Goal: Complete application form: Complete application form

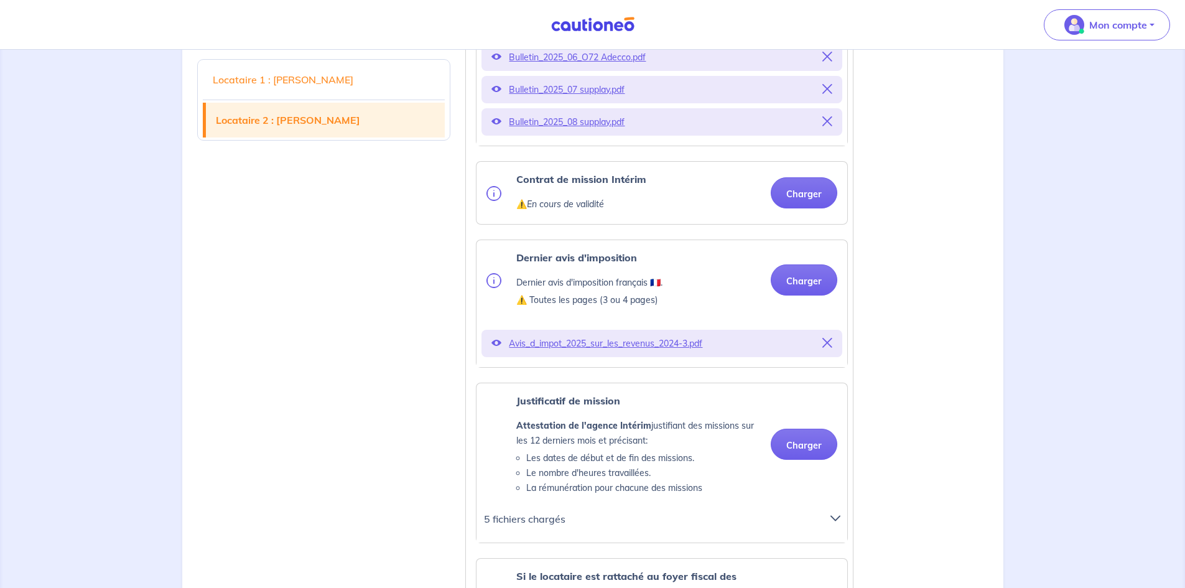
scroll to position [2092, 0]
click at [808, 208] on button "Charger" at bounding box center [803, 192] width 67 height 31
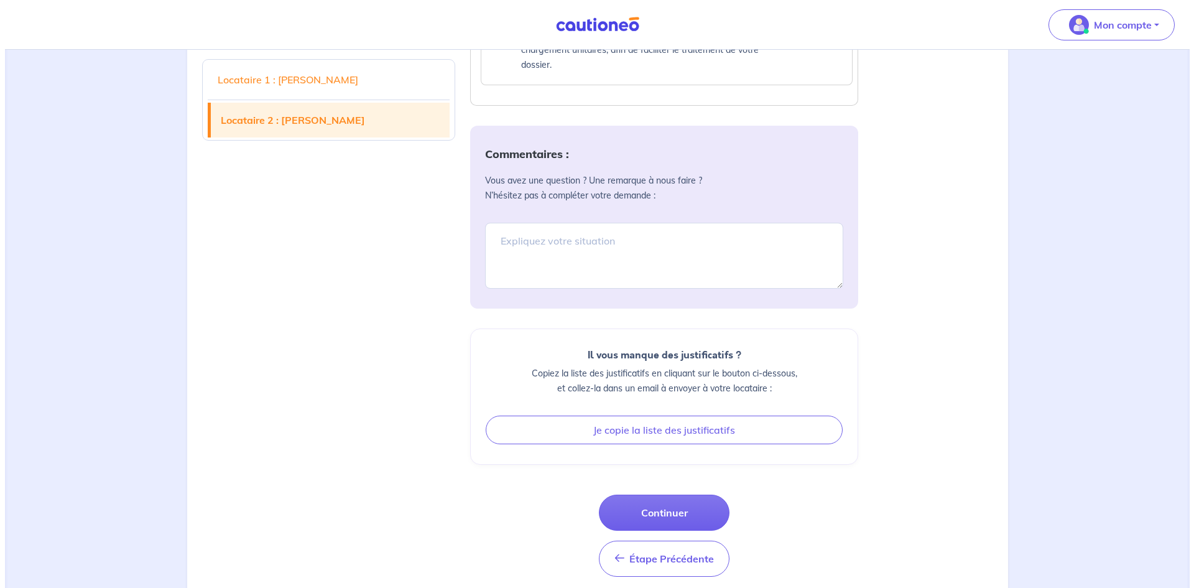
scroll to position [3067, 0]
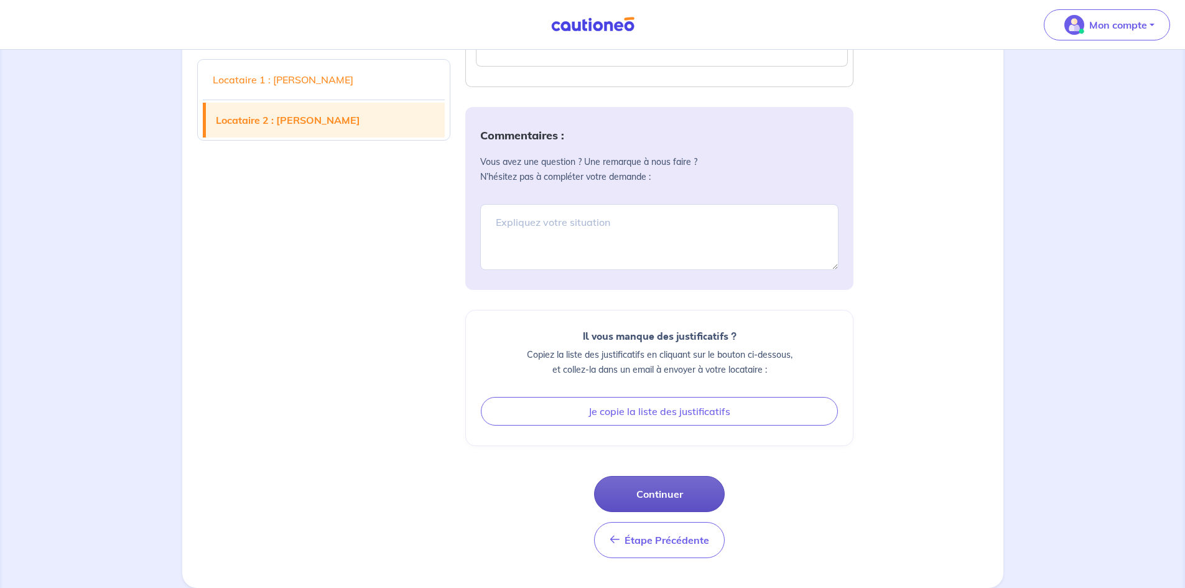
click at [678, 497] on button "Continuer" at bounding box center [659, 494] width 131 height 36
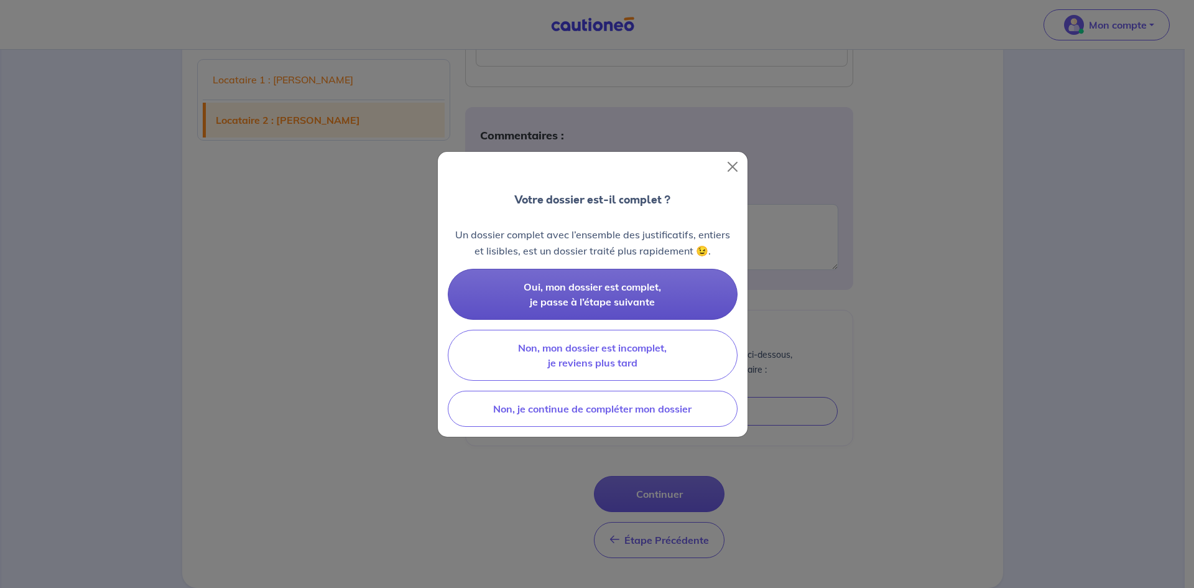
click at [629, 290] on span "Oui, mon dossier est complet, je passe à l’étape suivante" at bounding box center [592, 293] width 137 height 27
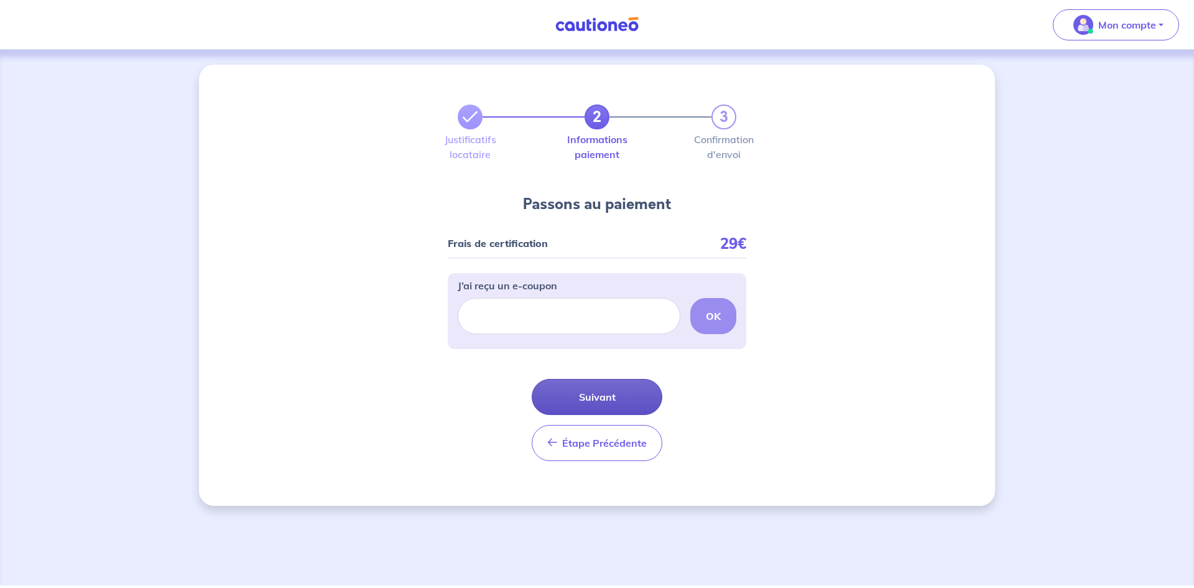
click at [621, 400] on button "Suivant" at bounding box center [597, 397] width 131 height 36
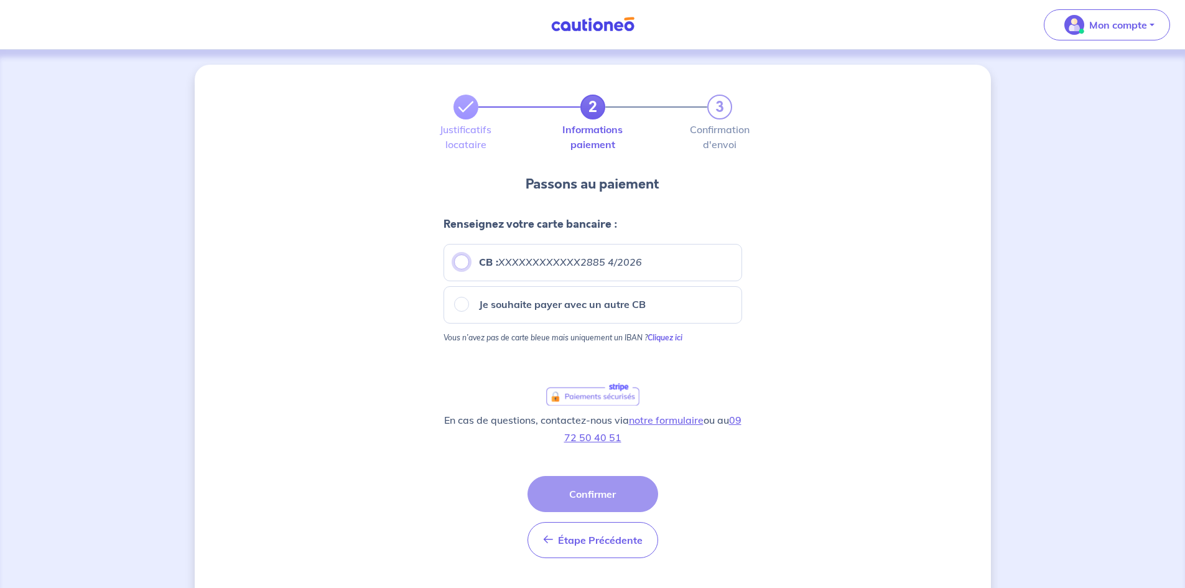
click at [459, 256] on input "CB : XXXXXXXXXXXX2885 4/2026" at bounding box center [461, 261] width 15 height 15
radio input "true"
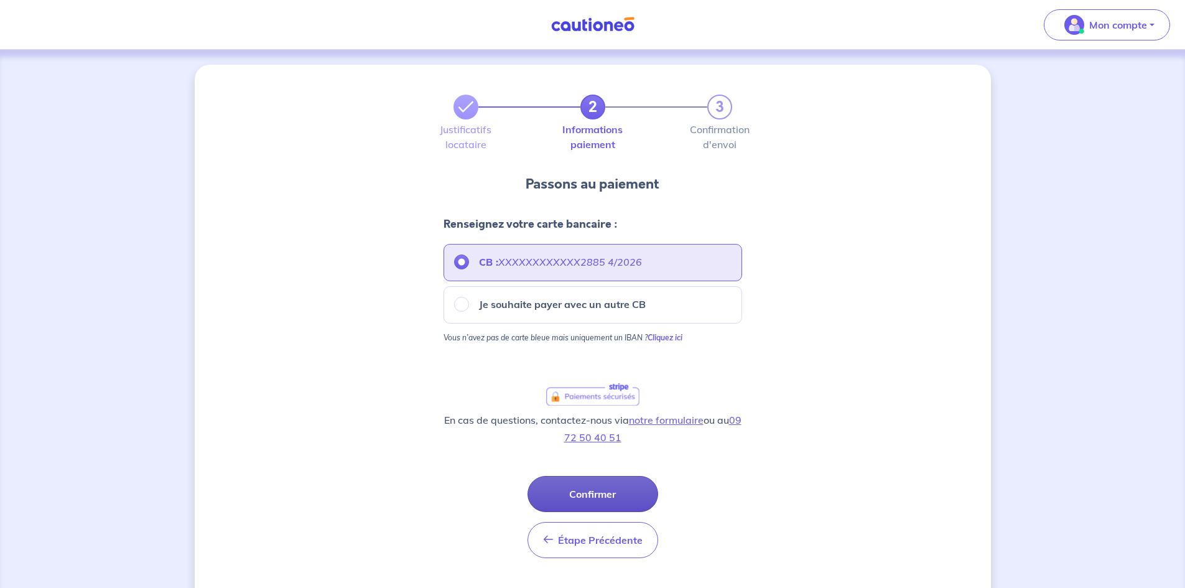
click at [626, 498] on button "Confirmer" at bounding box center [592, 494] width 131 height 36
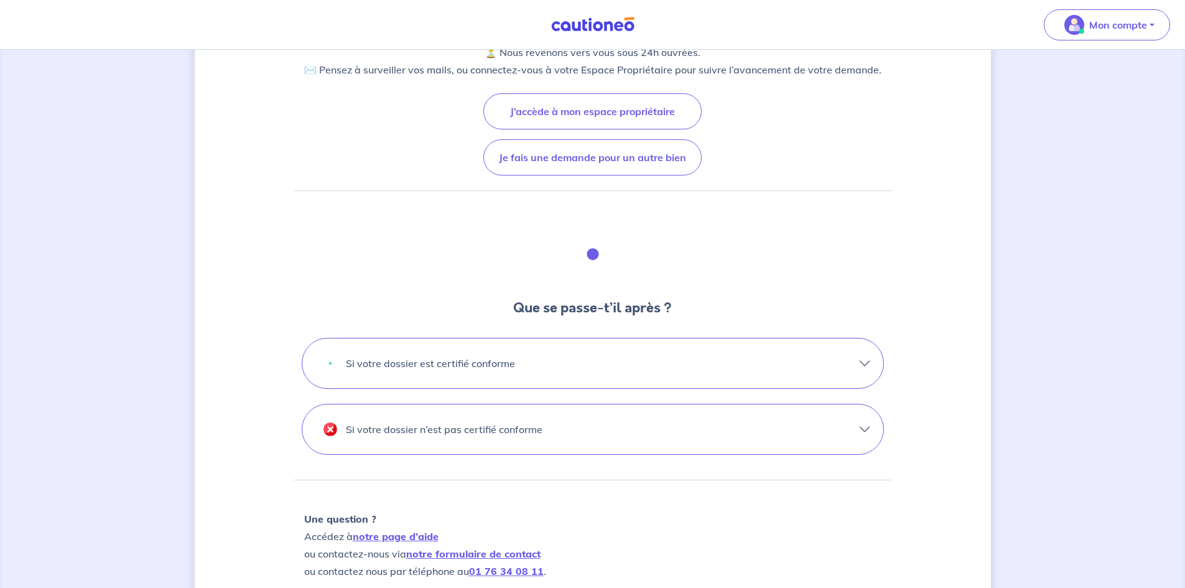
scroll to position [180, 0]
click at [747, 372] on button "Si votre dossier est certifié conforme" at bounding box center [592, 363] width 581 height 50
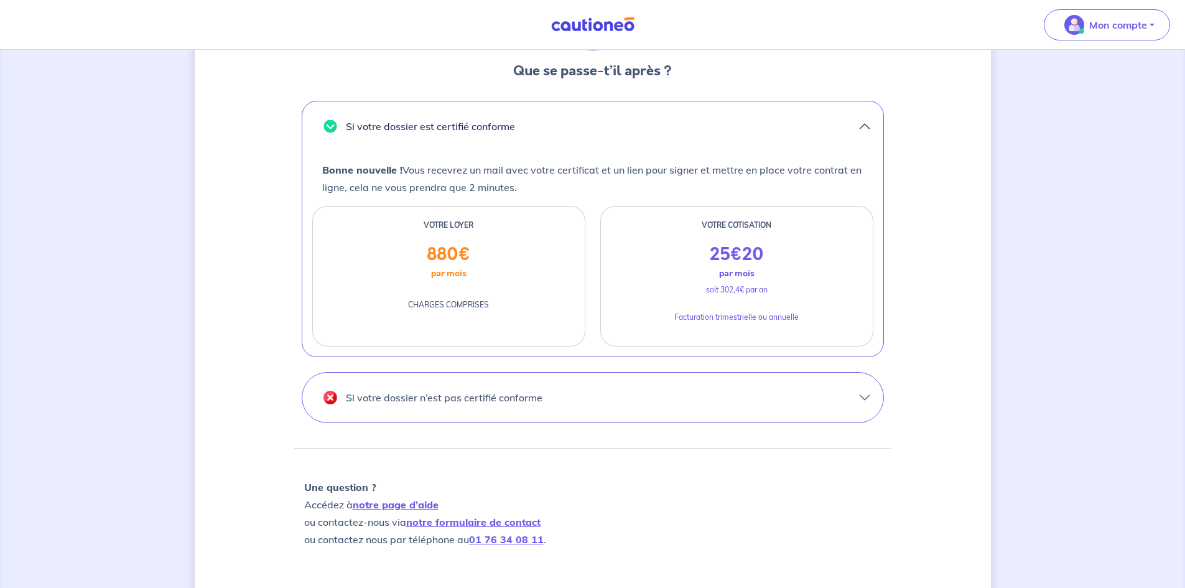
scroll to position [433, 0]
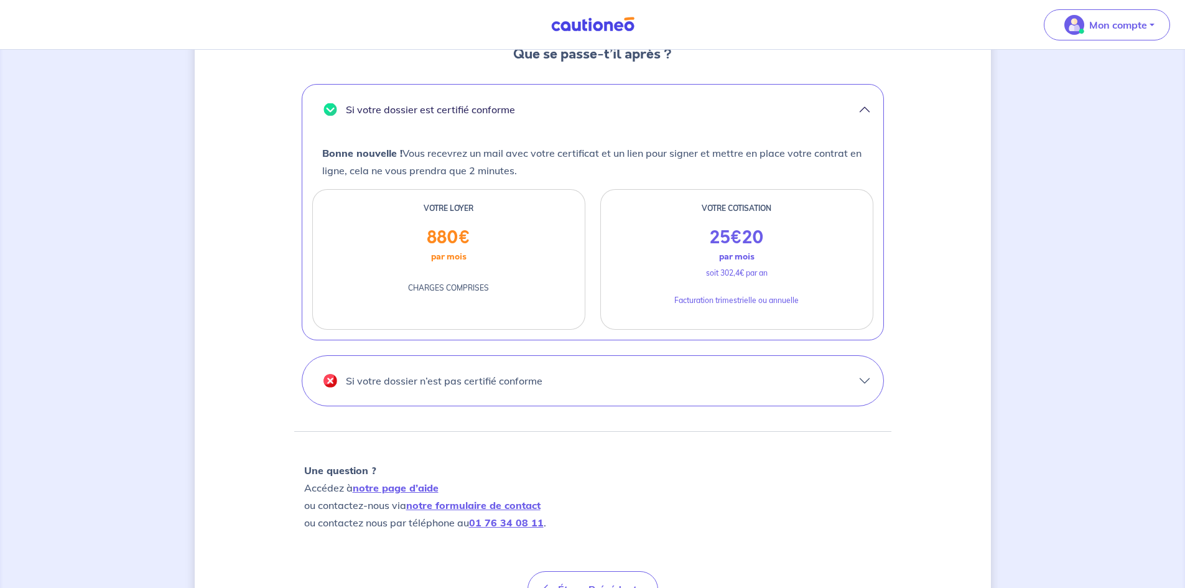
click at [762, 382] on button "Si votre dossier n’est pas certifié conforme" at bounding box center [592, 381] width 581 height 50
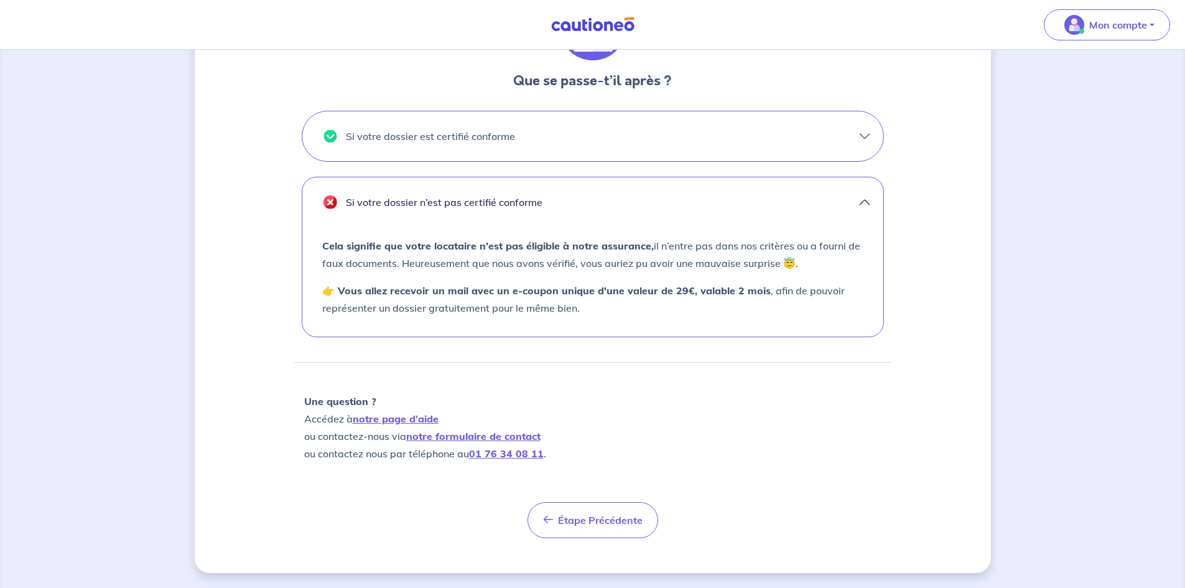
scroll to position [406, 0]
